Goal: Find contact information: Obtain details needed to contact an individual or organization

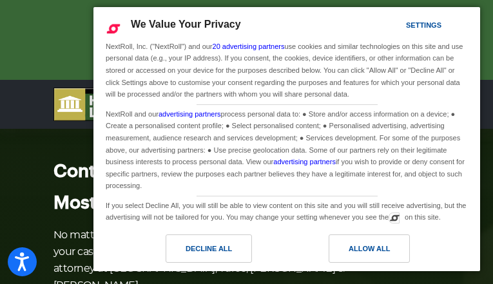
type input "LxsiuIlPvpVycr"
type input "[EMAIL_ADDRESS][DOMAIN_NAME]"
type input "3190659982"
type input "VUAVHBMA"
type input "ZMtvFKWAEuuuxvu"
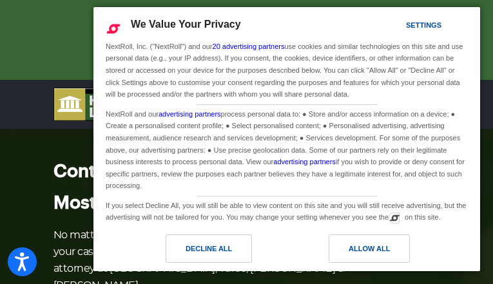
type input "[EMAIL_ADDRESS][DOMAIN_NAME]"
type input "[PHONE_NUMBER]"
type input "SeLASuXxbw"
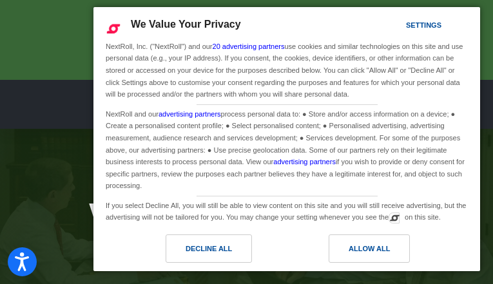
type input "JQfUfEyXPzer"
type input "[EMAIL_ADDRESS][DOMAIN_NAME]"
type input "(850) 127-1838"
type input "ckDFguBP"
